Goal: Subscribe to service/newsletter

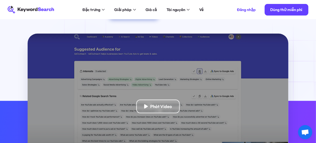
scroll to position [53, 0]
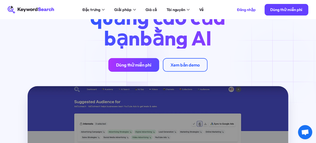
click at [126, 68] on font "Dùng thử miễn phí" at bounding box center [133, 65] width 35 height 6
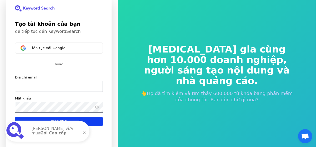
scroll to position [6, 0]
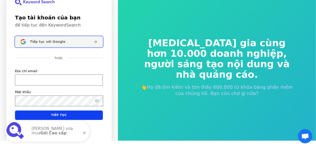
click at [83, 41] on div "Tiếp tục với Google" at bounding box center [59, 42] width 59 height 4
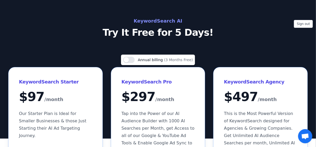
click at [159, 18] on h2 "KeywordSearch AI" at bounding box center [158, 21] width 236 height 8
click at [160, 17] on h2 "KeywordSearch AI" at bounding box center [158, 21] width 236 height 8
click at [133, 58] on button "Use setting" at bounding box center [129, 60] width 12 height 6
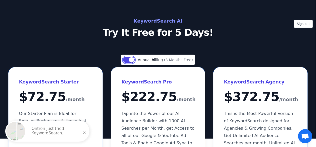
click at [131, 60] on button "Use setting" at bounding box center [129, 60] width 12 height 6
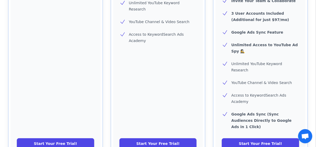
scroll to position [342, 0]
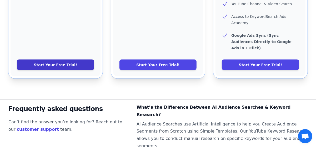
click at [81, 60] on link "Start Your Free Trial!" at bounding box center [55, 65] width 77 height 11
